Goal: Navigation & Orientation: Find specific page/section

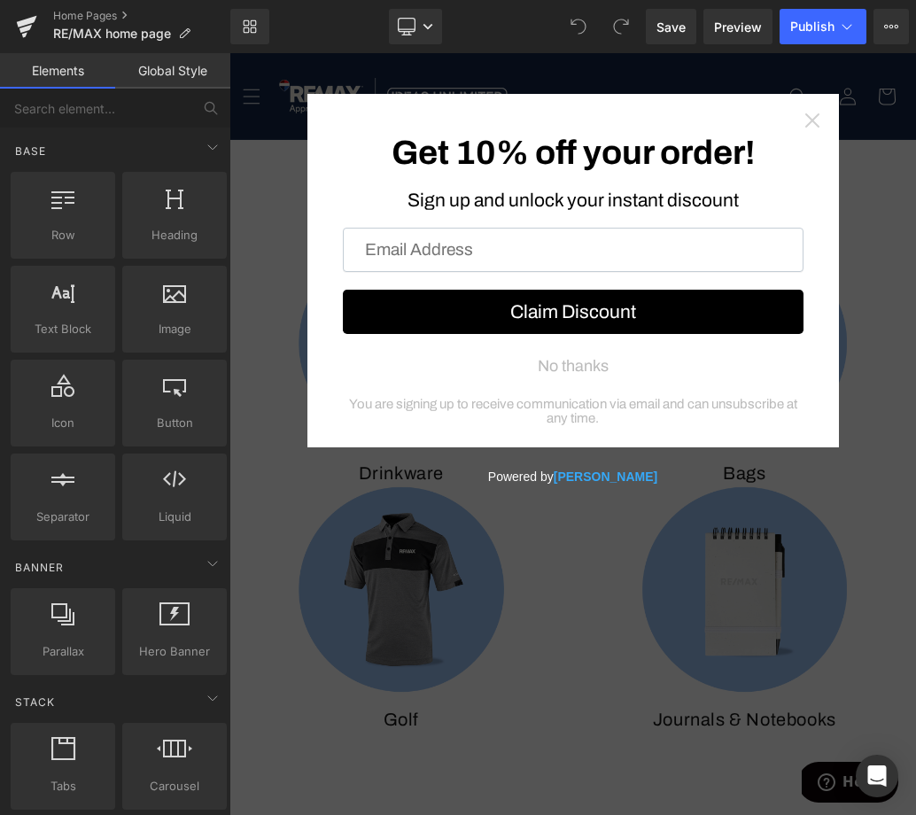
click at [811, 120] on icon "Close widget" at bounding box center [813, 121] width 18 height 18
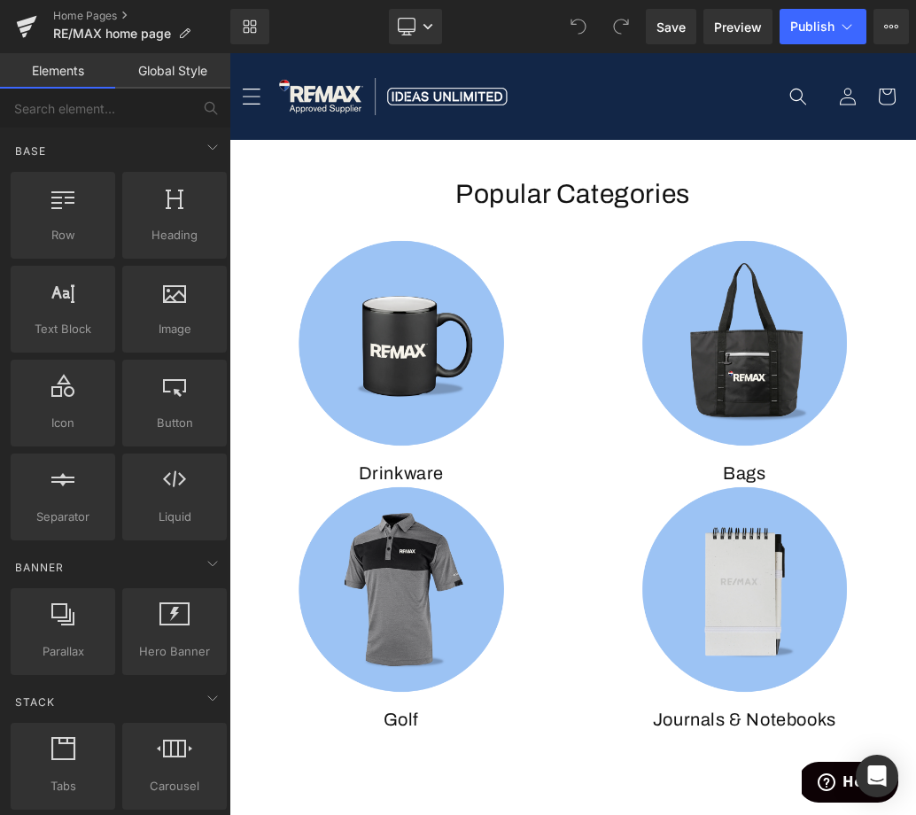
click at [252, 97] on icon "Menu" at bounding box center [251, 96] width 19 height 19
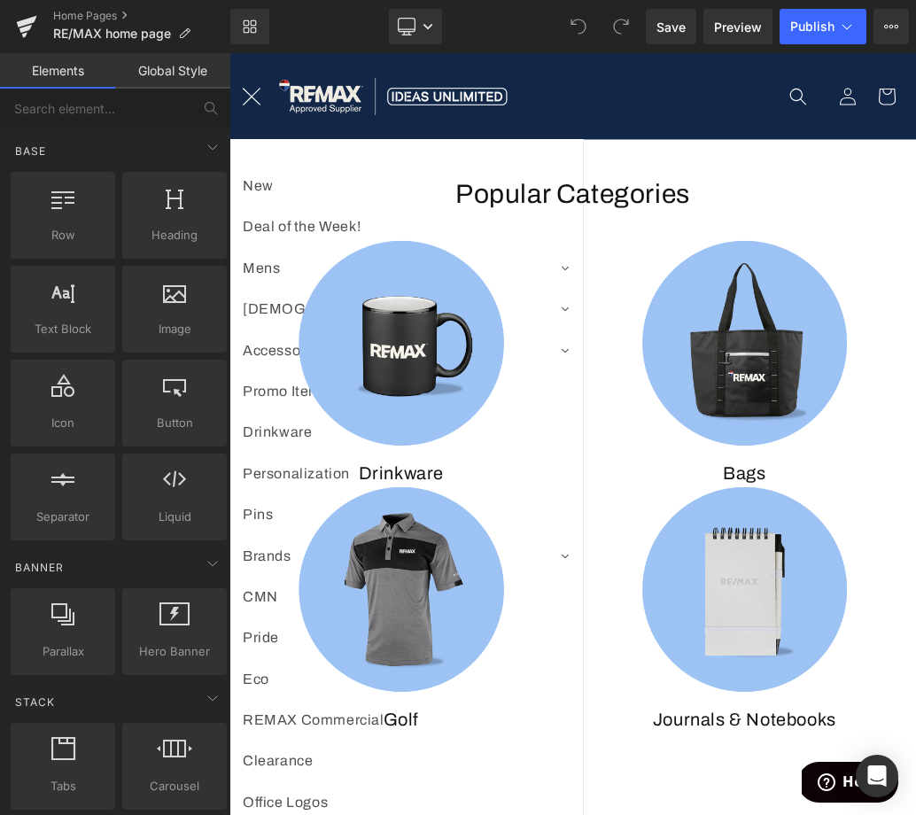
click at [253, 95] on icon "Menu" at bounding box center [252, 97] width 18 height 18
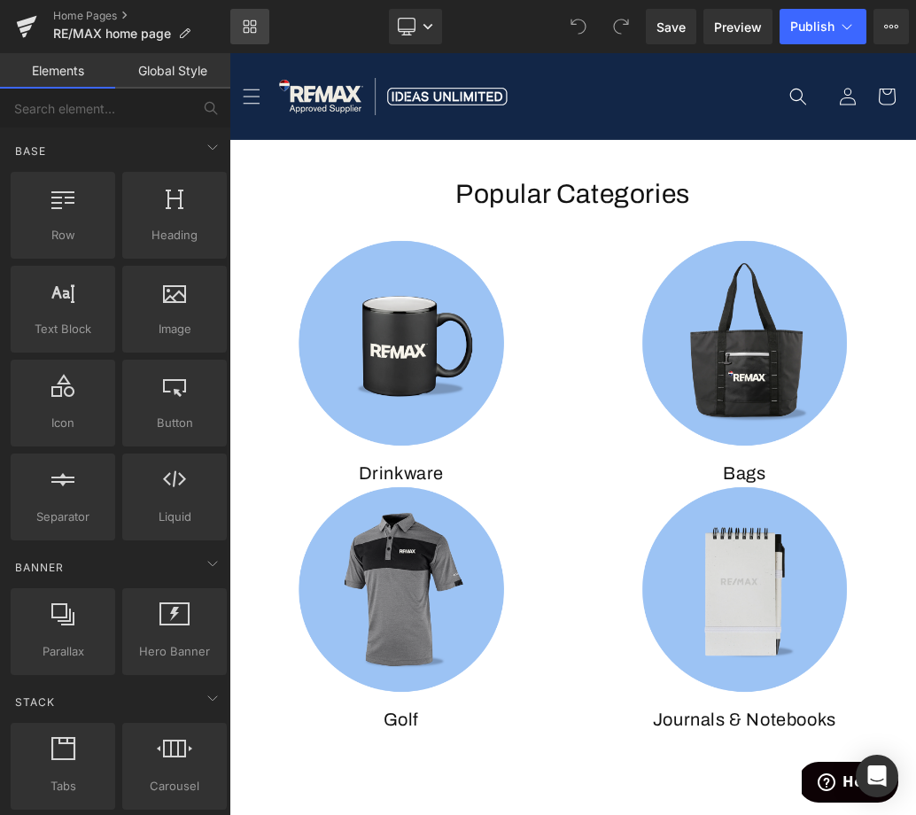
click at [248, 25] on icon at bounding box center [247, 23] width 6 height 6
